Goal: Task Accomplishment & Management: Use online tool/utility

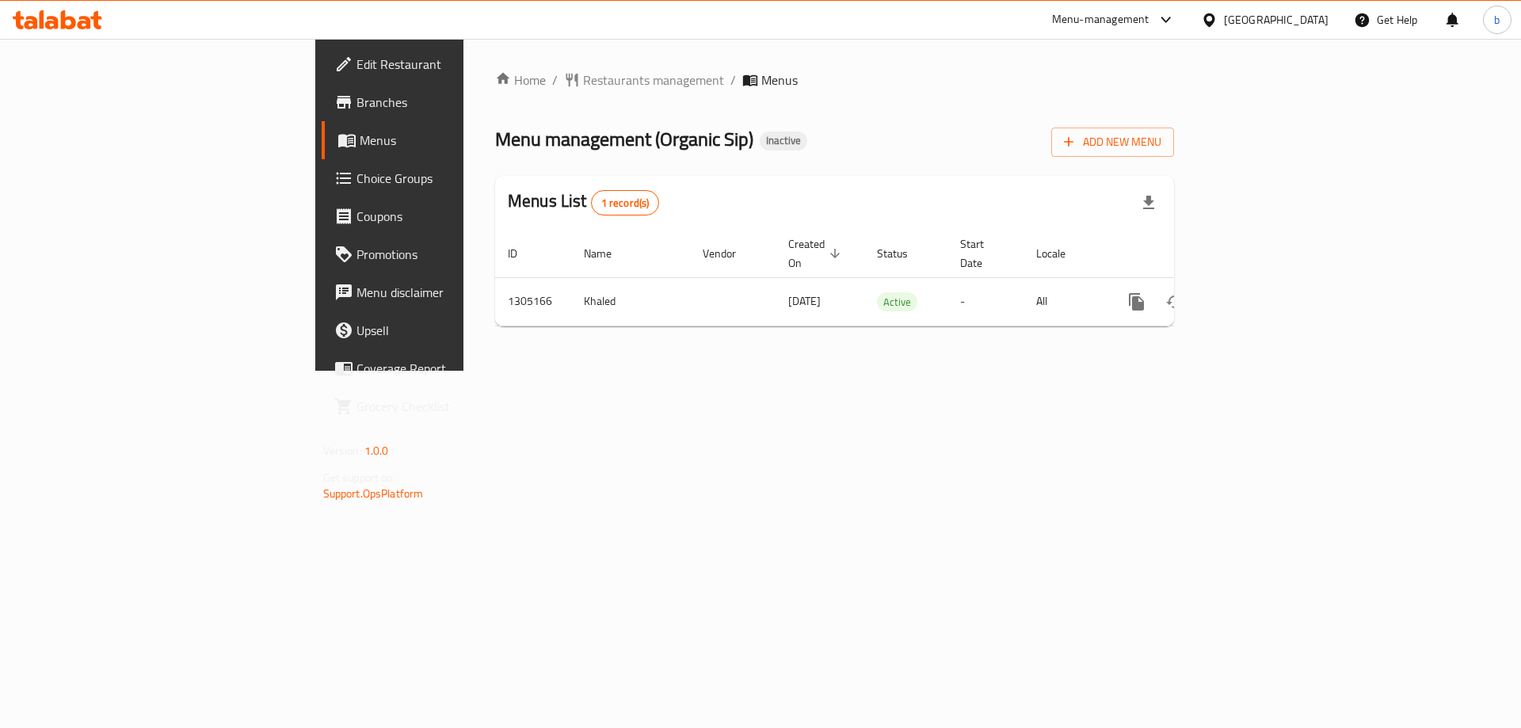
click at [1269, 283] on link "enhanced table" at bounding box center [1250, 302] width 38 height 38
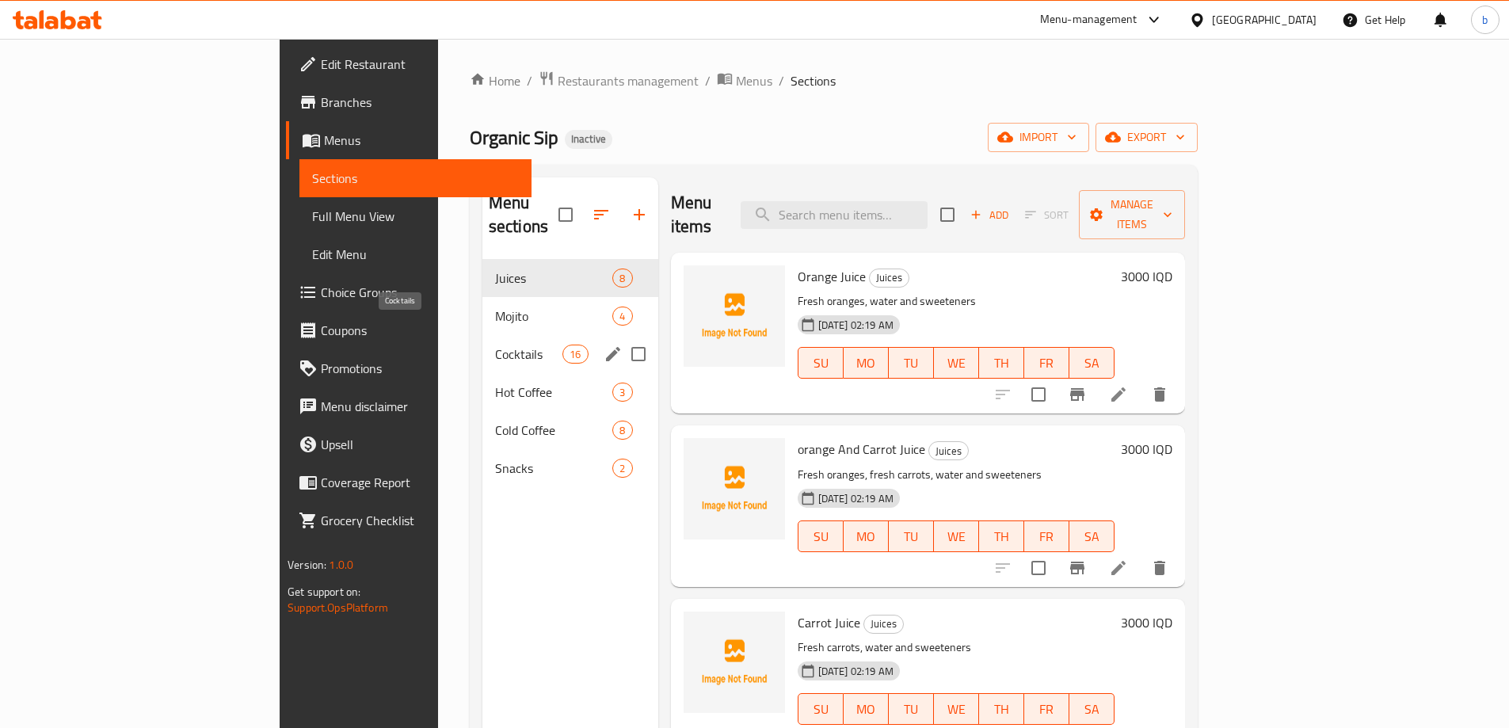
click at [495, 344] on span "Cocktails" at bounding box center [528, 353] width 67 height 19
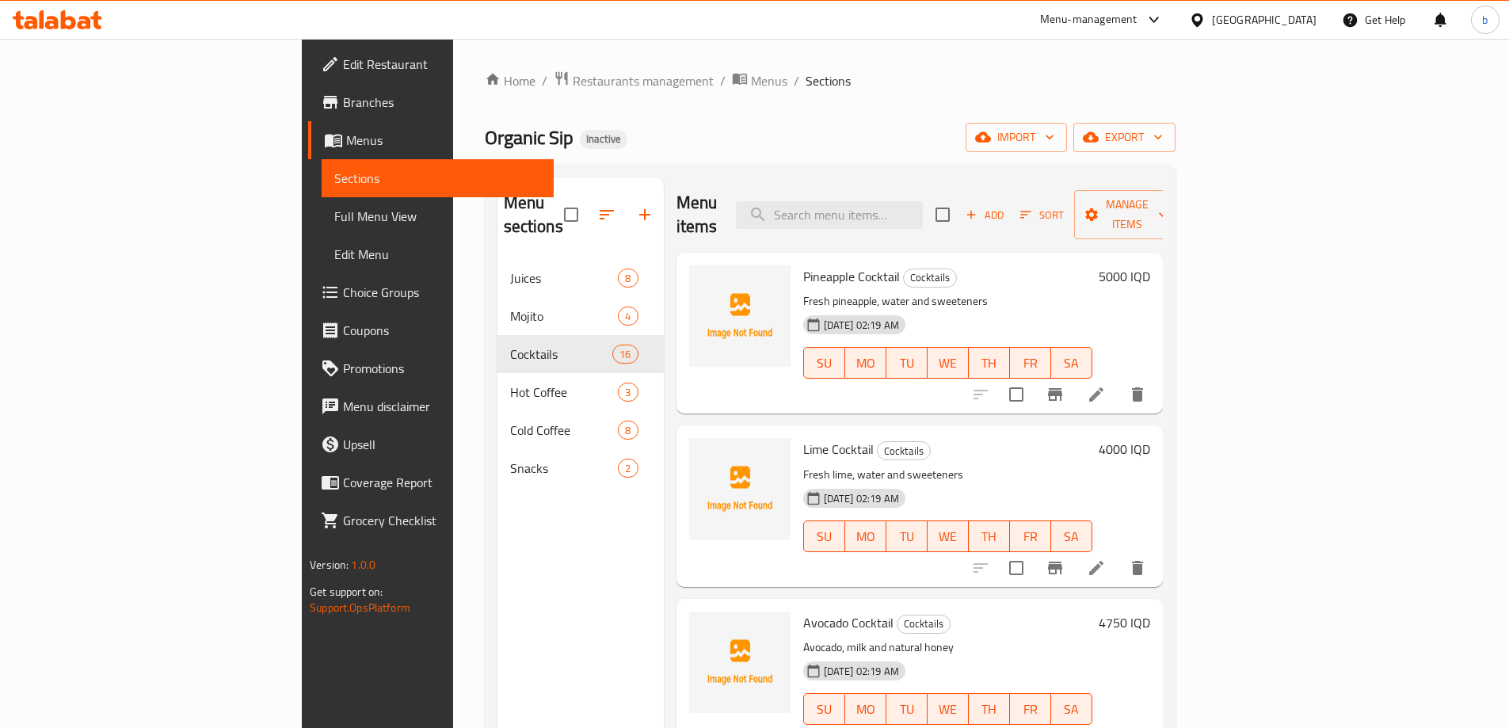
click at [322, 201] on link "Full Menu View" at bounding box center [438, 216] width 232 height 38
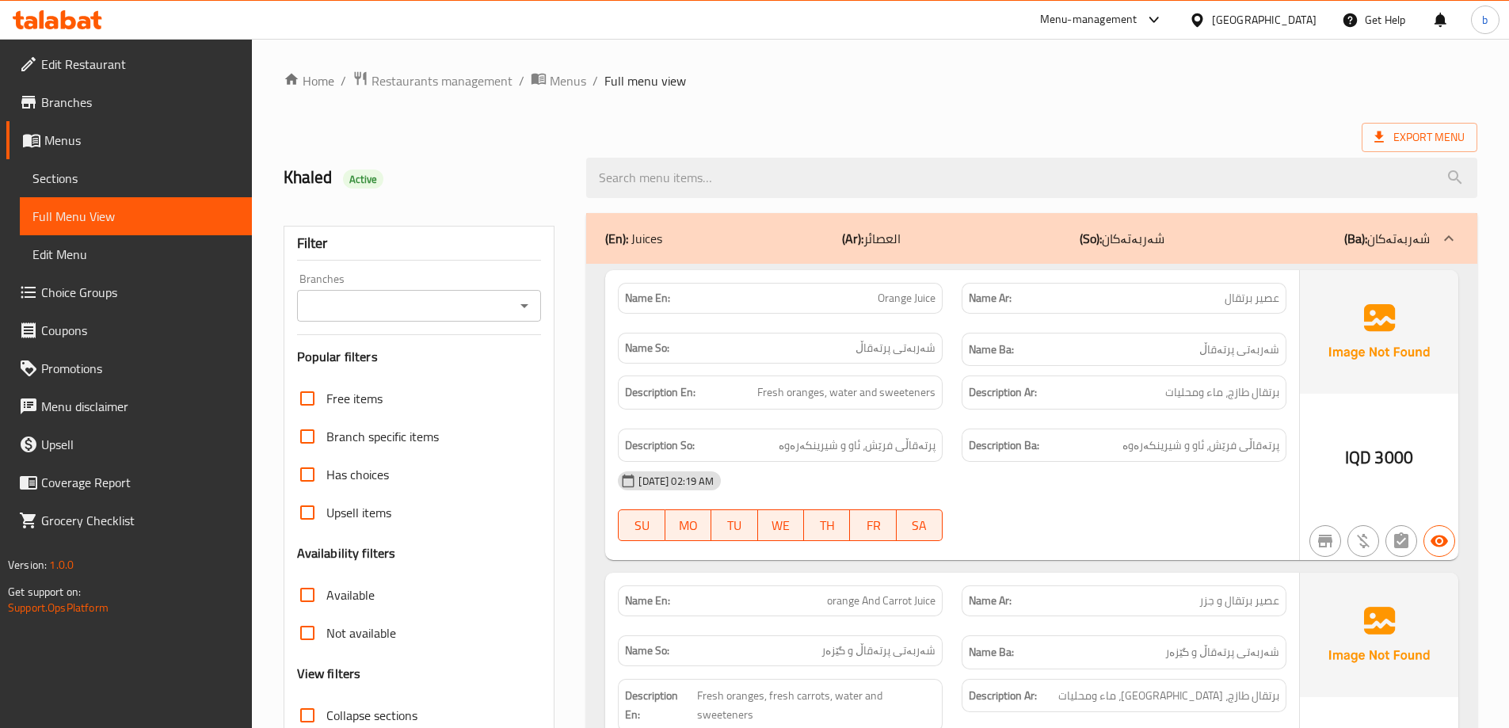
click at [509, 303] on input "Branches" at bounding box center [406, 306] width 209 height 22
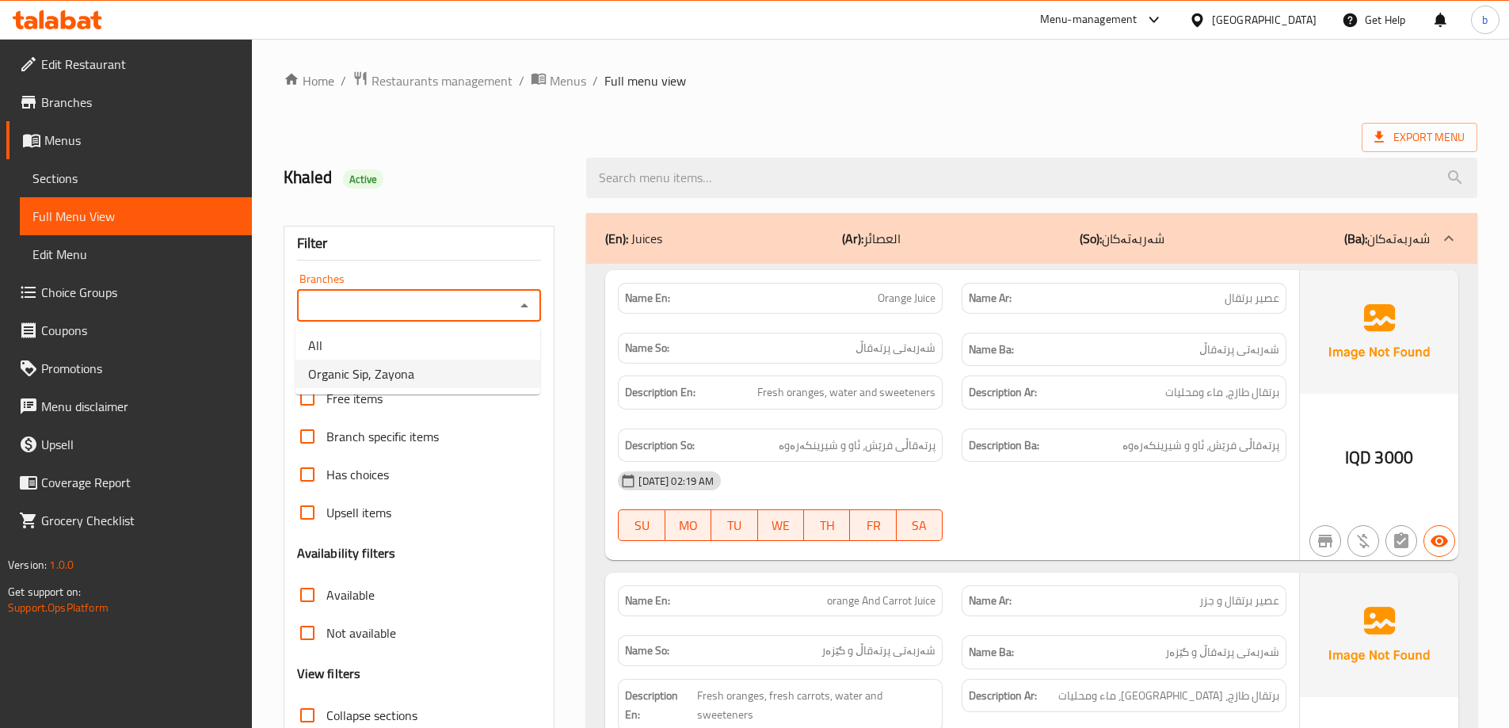
click at [354, 379] on span "Organic Sip, Zayona" at bounding box center [361, 373] width 106 height 19
type input "Organic Sip, Zayona"
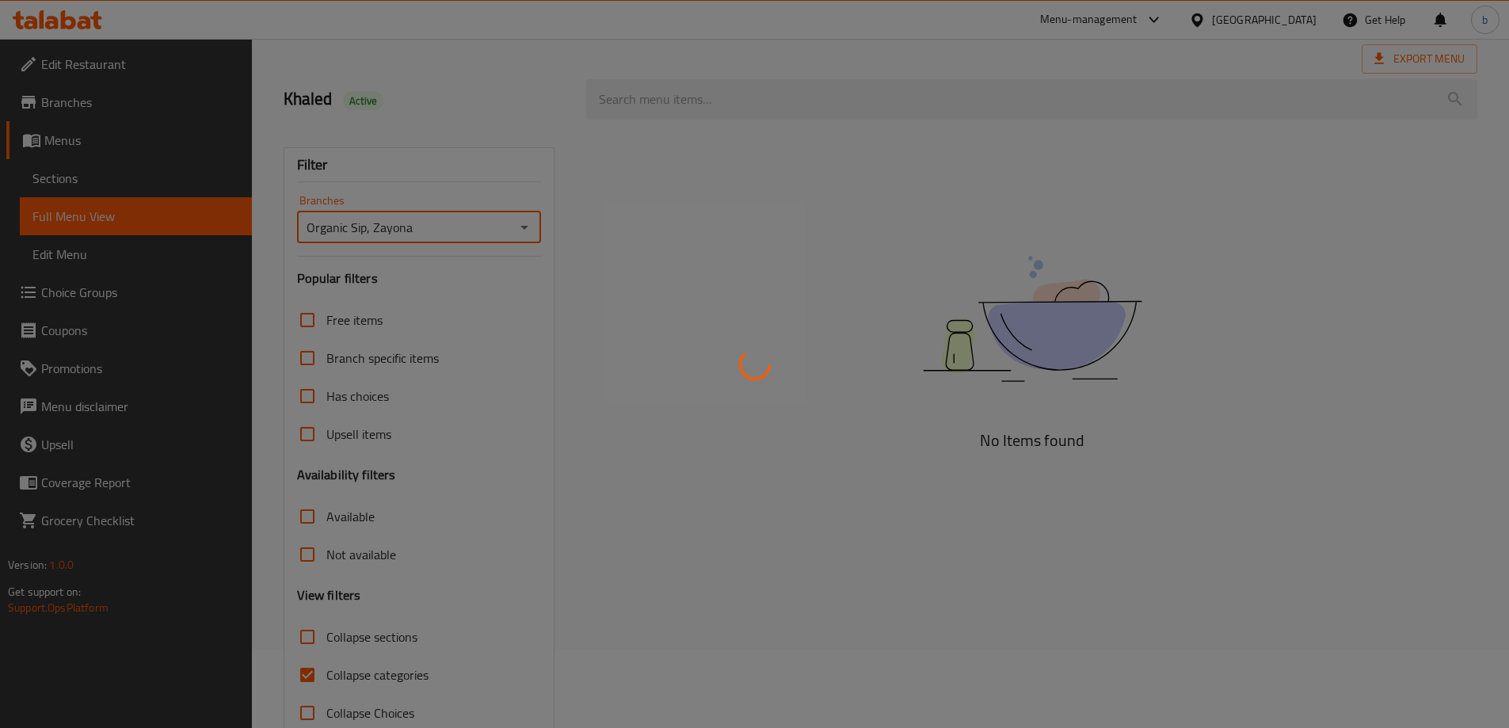
scroll to position [115, 0]
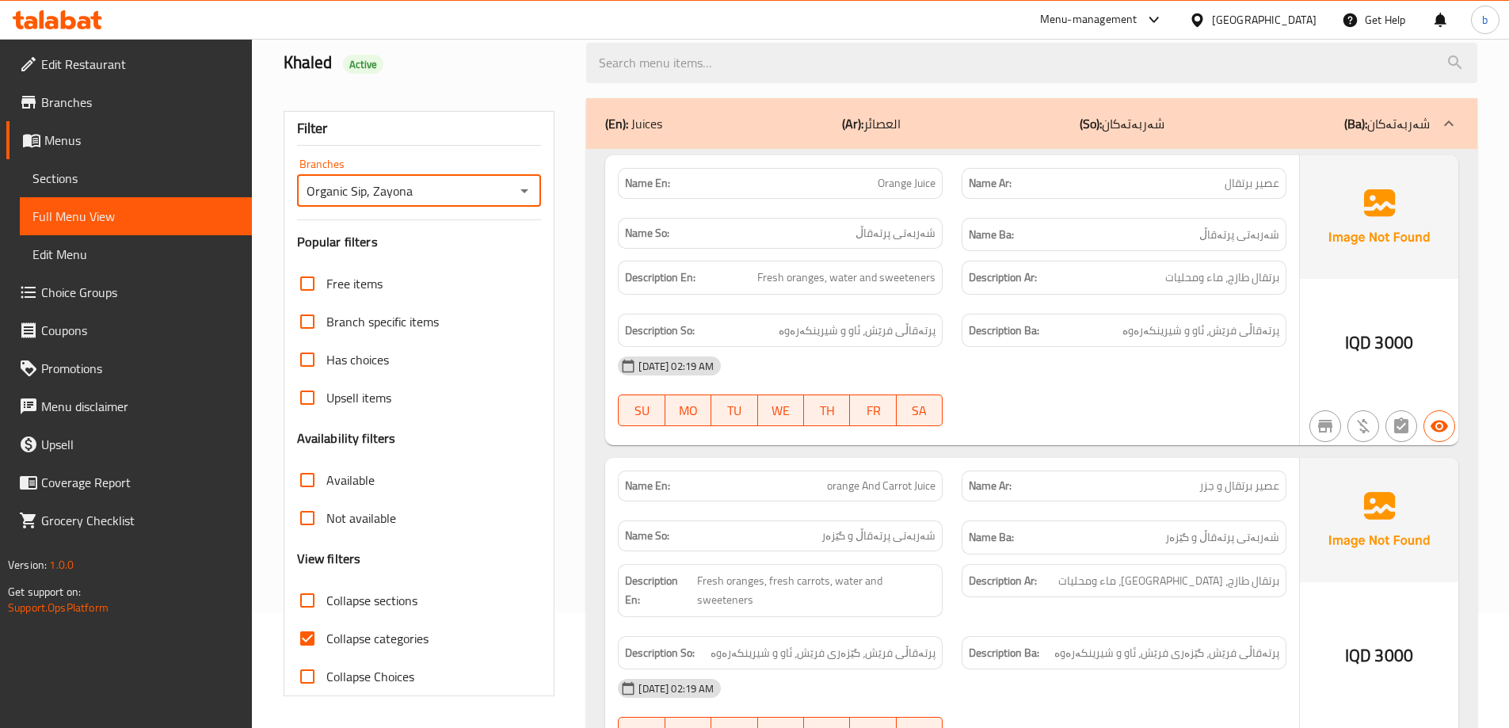
click at [310, 638] on input "Collapse categories" at bounding box center [307, 638] width 38 height 38
checkbox input "false"
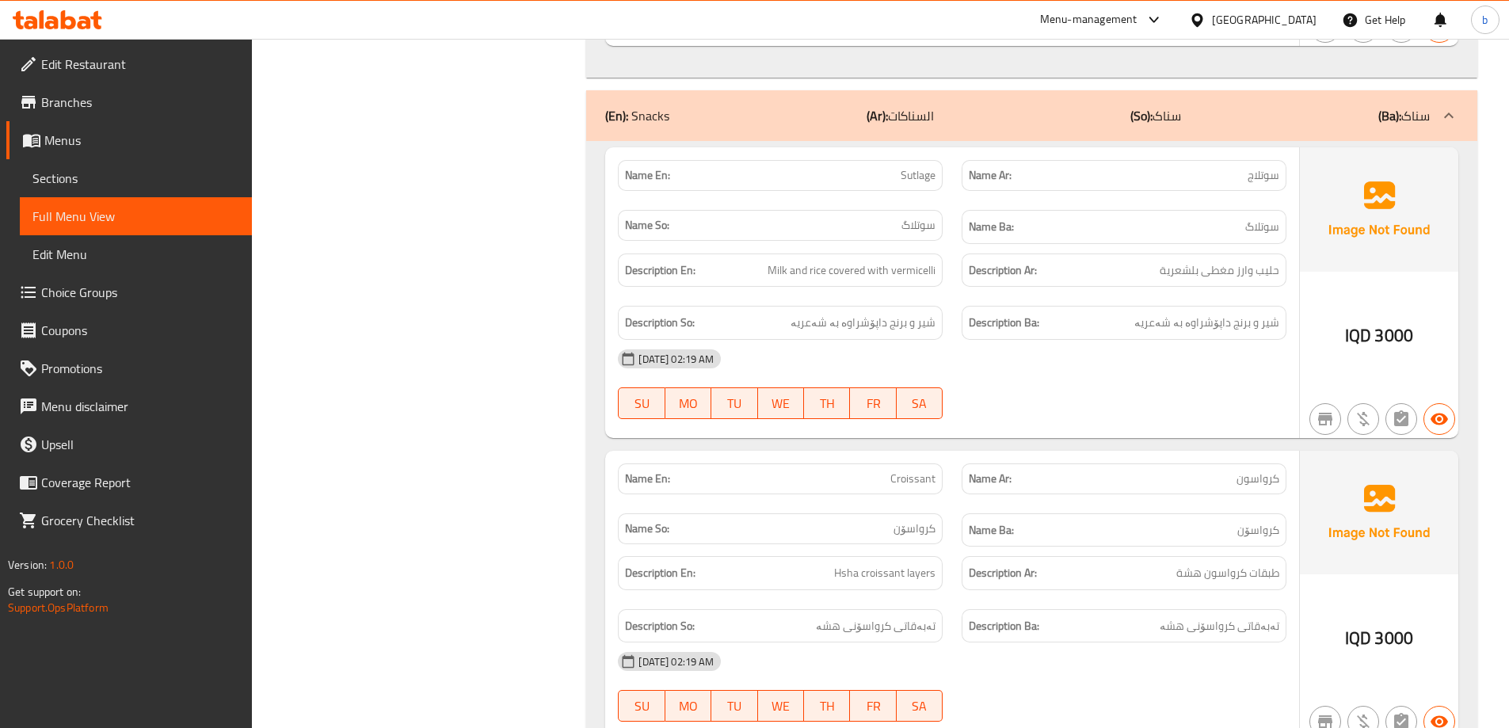
scroll to position [12572, 0]
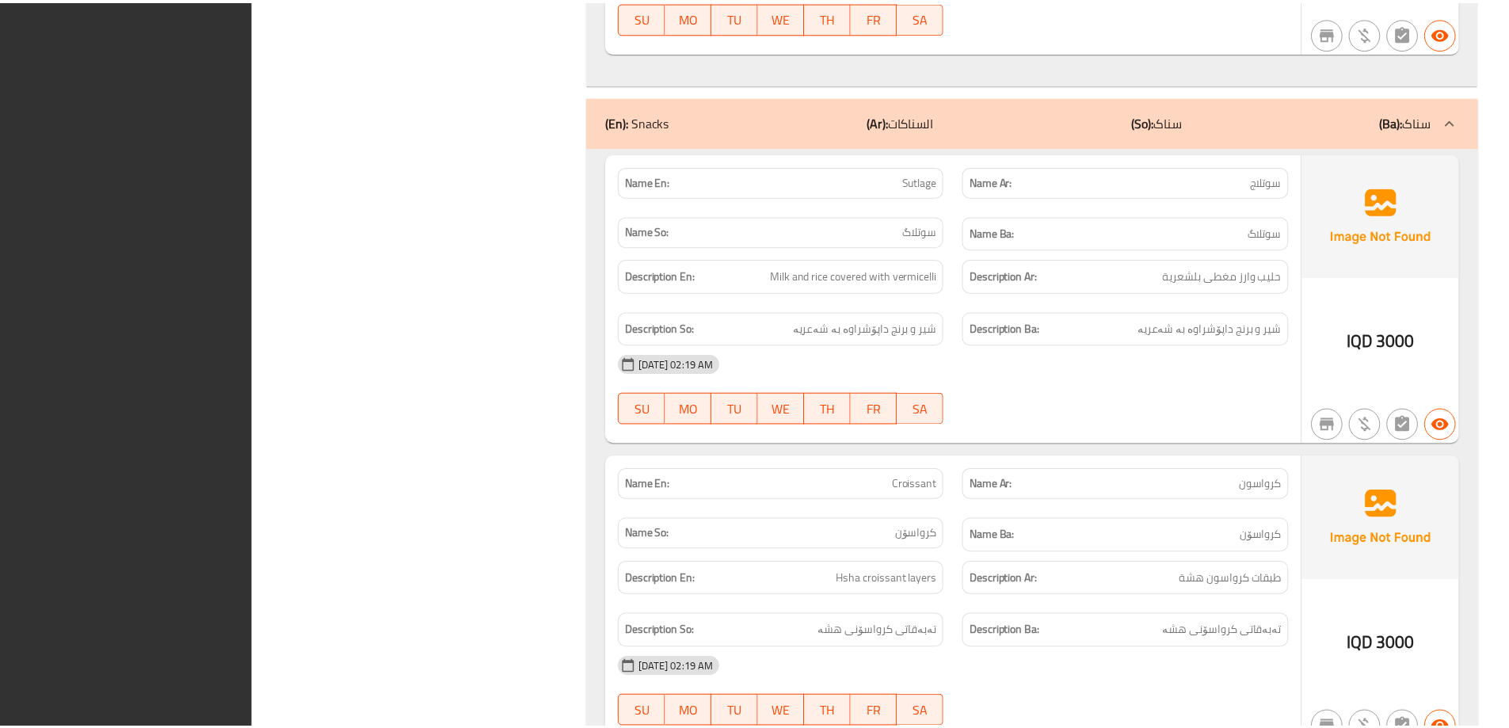
scroll to position [12553, 0]
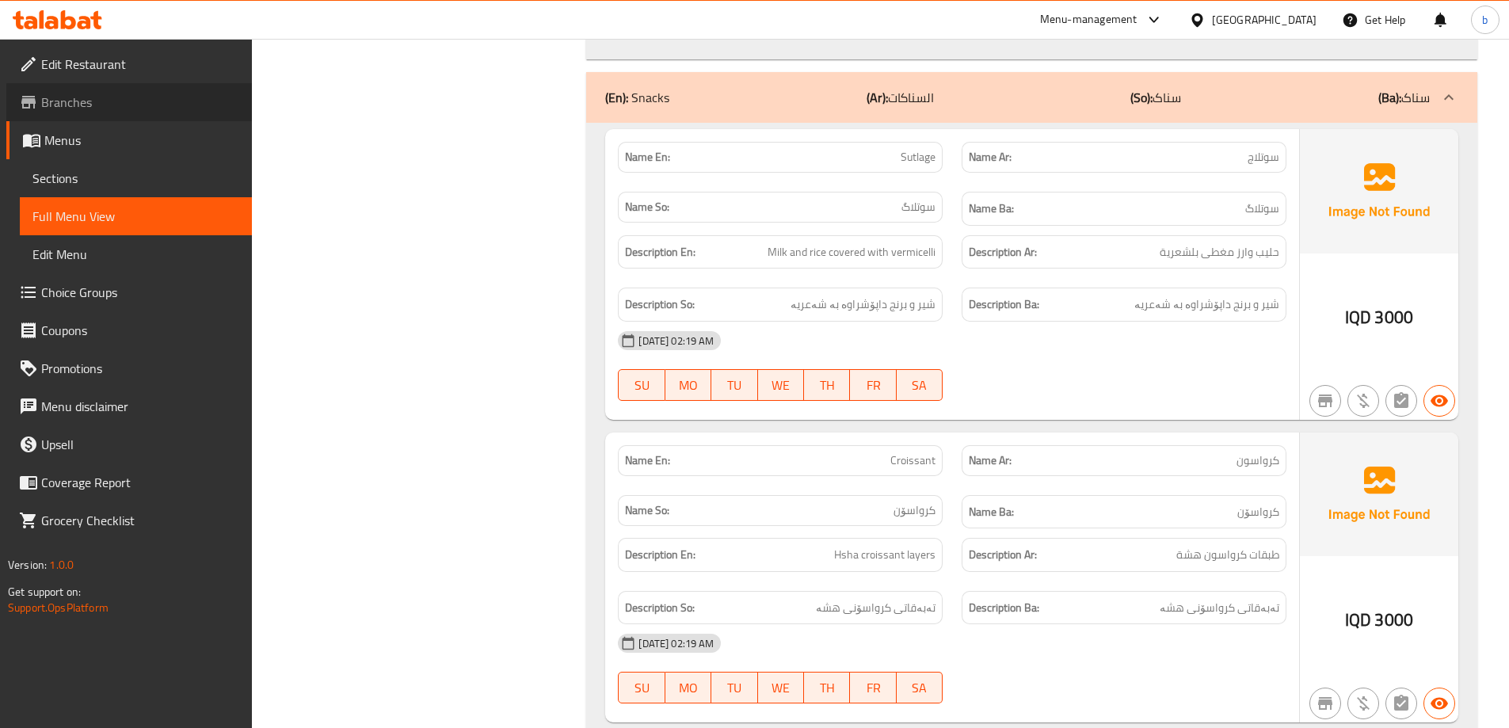
click at [131, 97] on span "Branches" at bounding box center [140, 102] width 198 height 19
